Goal: Find specific page/section: Find specific page/section

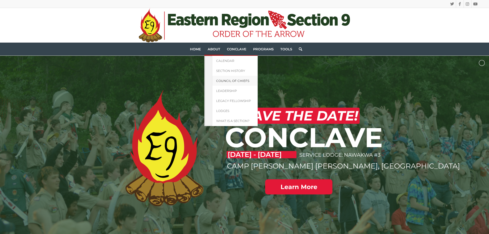
click at [226, 81] on span "Council of Chiefs" at bounding box center [232, 81] width 33 height 4
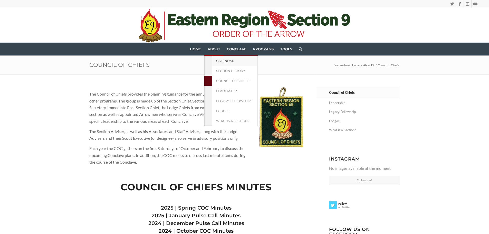
click at [225, 60] on span "Calendar" at bounding box center [225, 61] width 18 height 4
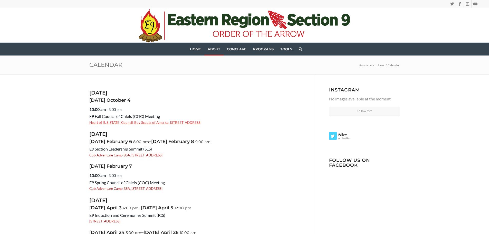
click at [146, 123] on link "Heart of [US_STATE] Council, Boy Scouts of America, [STREET_ADDRESS]" at bounding box center [145, 123] width 112 height 4
